Goal: Navigation & Orientation: Find specific page/section

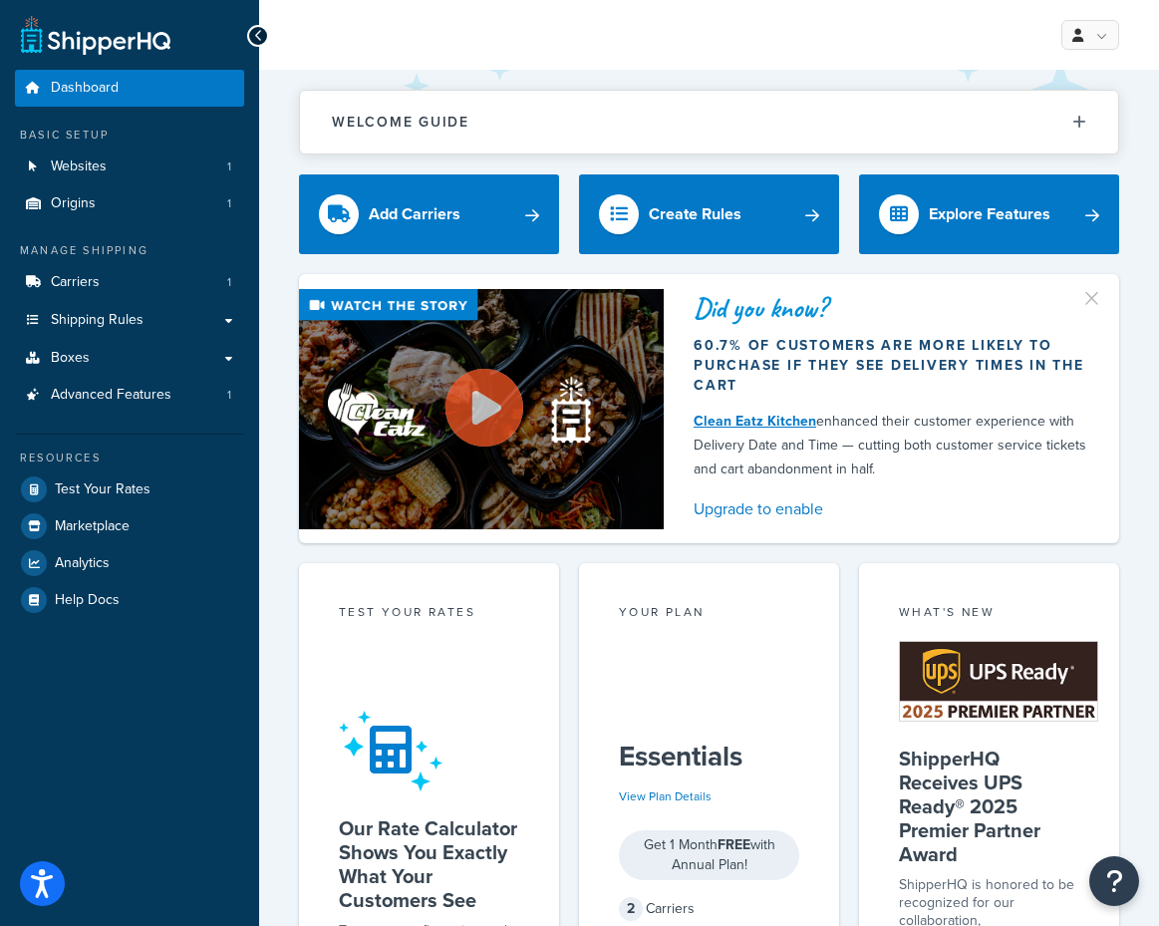
click at [260, 38] on icon at bounding box center [258, 36] width 9 height 14
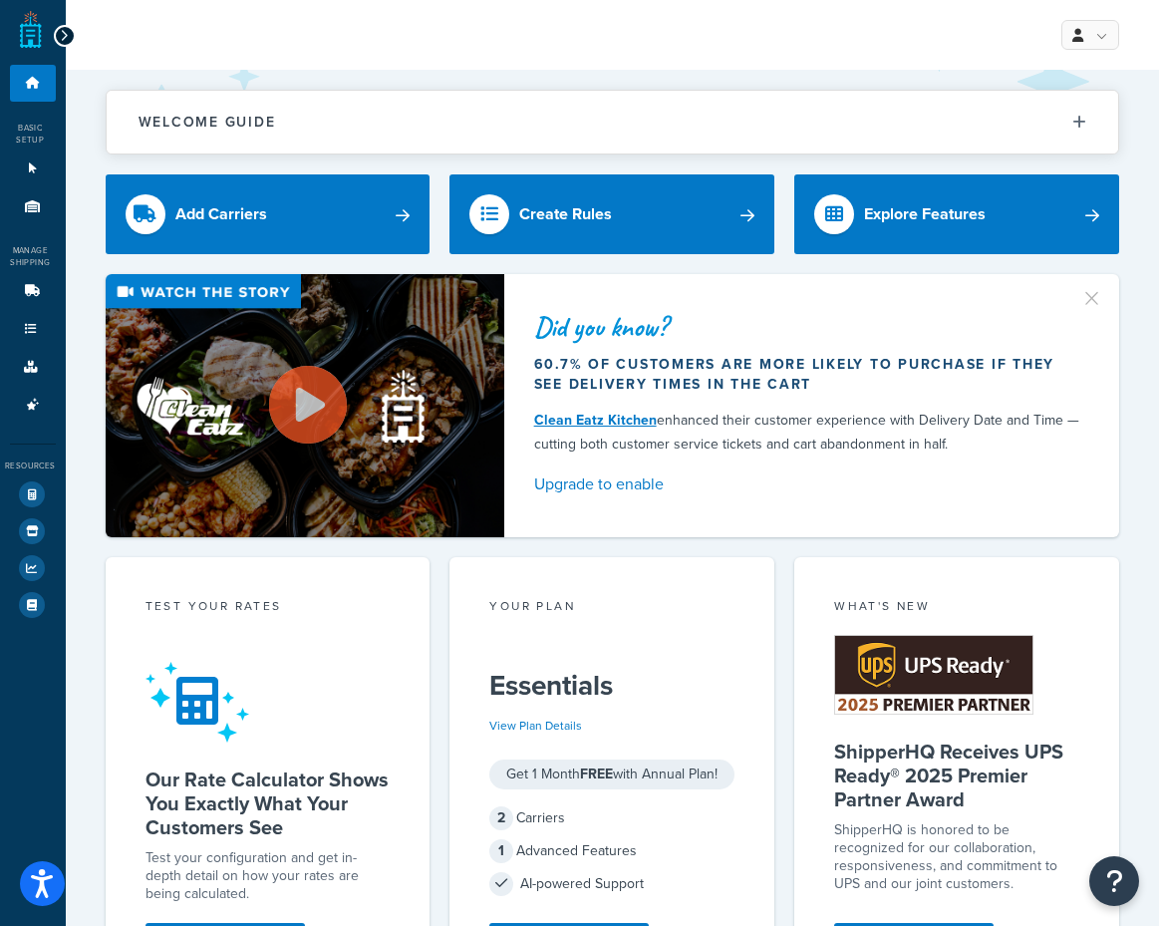
click at [60, 38] on icon at bounding box center [64, 36] width 9 height 14
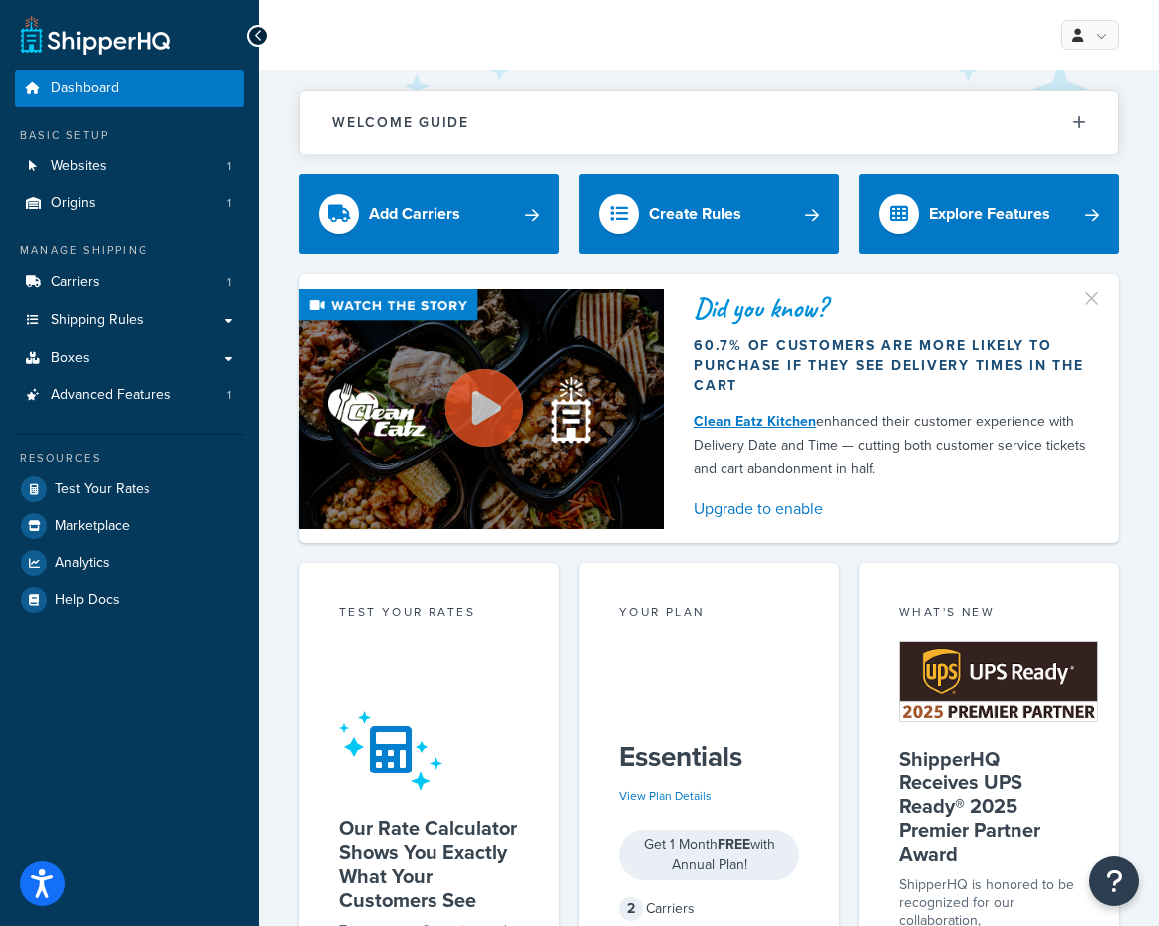
click at [32, 38] on link at bounding box center [96, 35] width 150 height 40
click at [104, 357] on link "Boxes" at bounding box center [129, 358] width 229 height 37
